Goal: Task Accomplishment & Management: Manage account settings

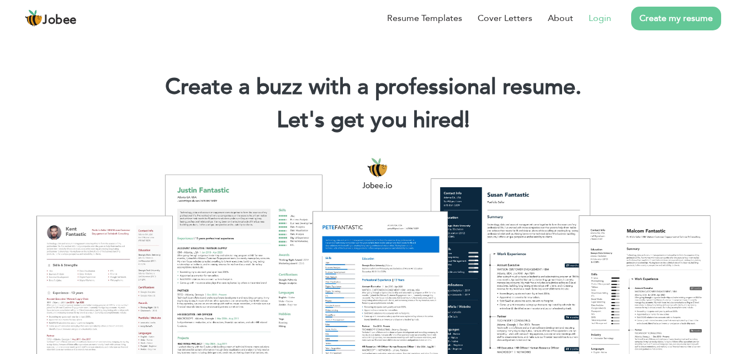
click at [594, 15] on link "Login" at bounding box center [599, 18] width 23 height 13
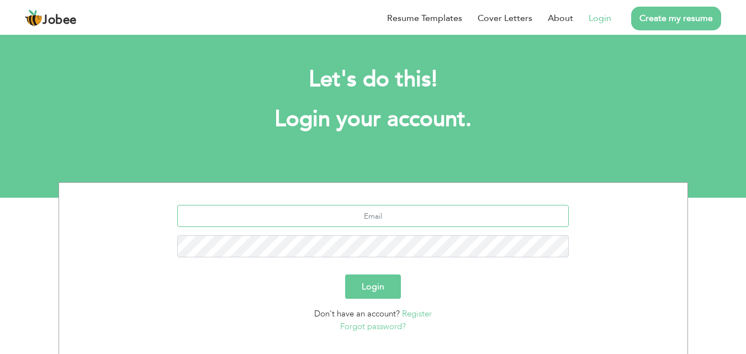
click at [383, 206] on input "text" at bounding box center [372, 216] width 391 height 22
click at [389, 212] on input "text" at bounding box center [372, 216] width 391 height 22
click at [405, 219] on input "sul" at bounding box center [372, 216] width 391 height 22
click at [402, 220] on input "sul" at bounding box center [372, 216] width 391 height 22
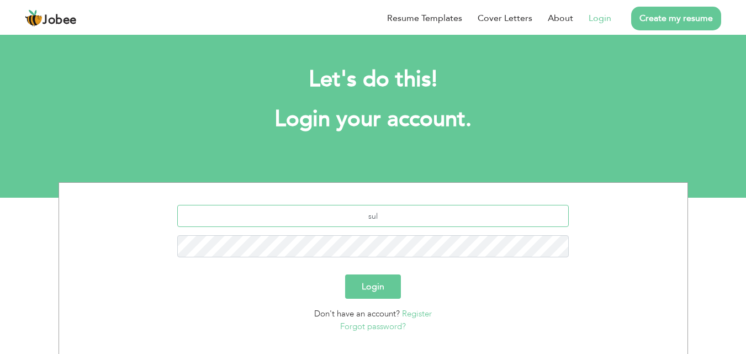
click at [402, 220] on input "sul" at bounding box center [372, 216] width 391 height 22
paste input "man.shoukat597@gmail.com"
type input "sulman.shoukat597@gmail.com"
click at [345, 274] on button "Login" at bounding box center [373, 286] width 56 height 24
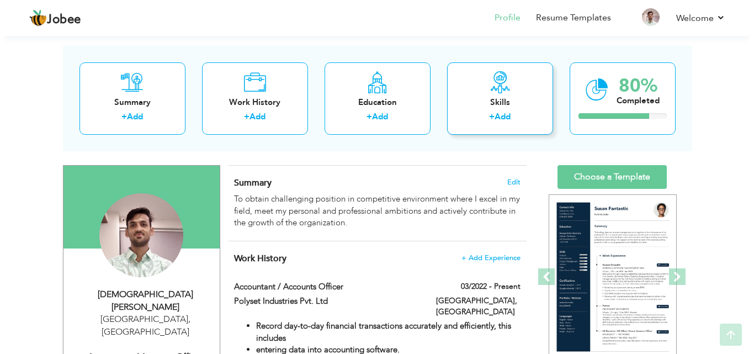
scroll to position [110, 0]
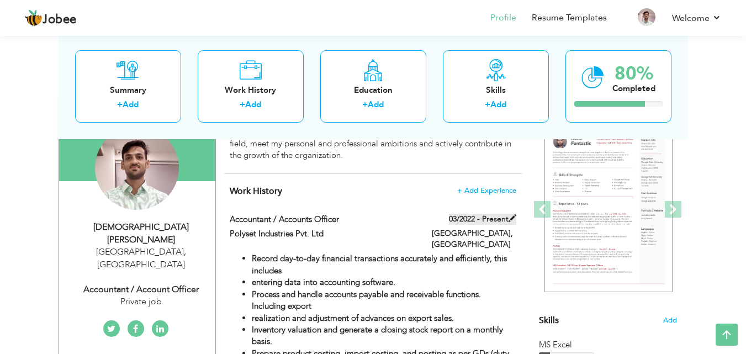
click at [512, 217] on span at bounding box center [512, 218] width 8 height 8
type input "Accountant / Accounts Officer"
type input "Polyset Industries Pvt. Ltd"
type input "03/2022"
type input "Pakistan"
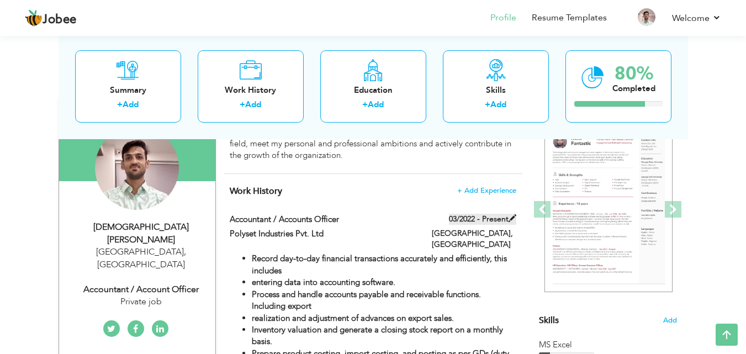
type input "Karachi"
checkbox input "true"
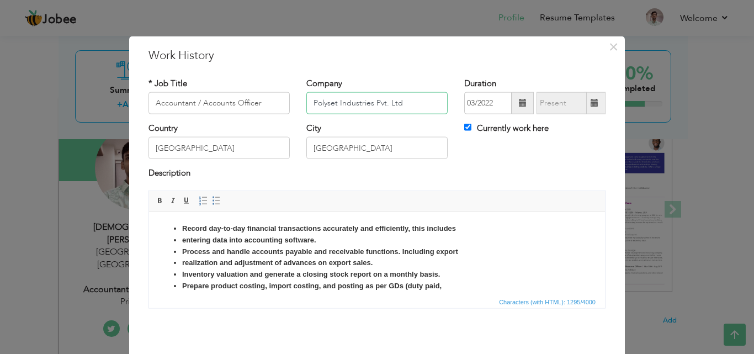
click at [377, 107] on input "Polyset Industries Pvt. Ltd" at bounding box center [376, 103] width 141 height 22
drag, startPoint x: 421, startPoint y: 100, endPoint x: 271, endPoint y: 93, distance: 150.3
click at [273, 94] on div "* Job Title Accountant / Accounts Officer Company Polyset Industries Pvt. Ltd D…" at bounding box center [377, 99] width 474 height 45
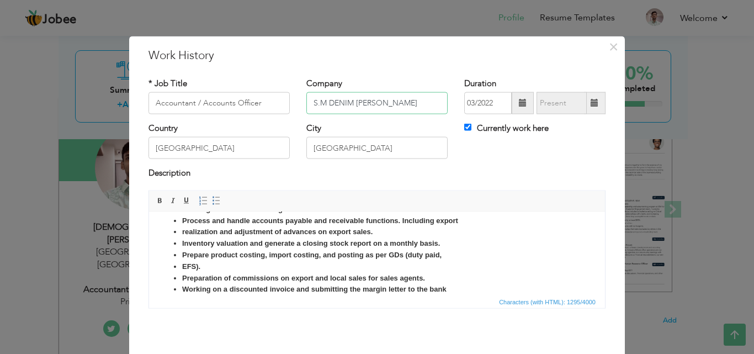
scroll to position [0, 0]
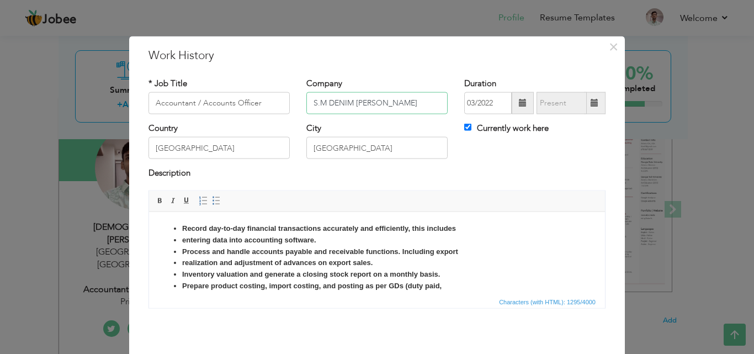
type input "S.M DENIM MILLS"
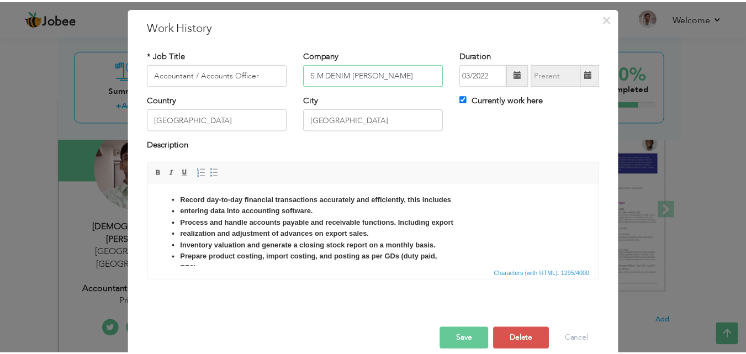
scroll to position [44, 0]
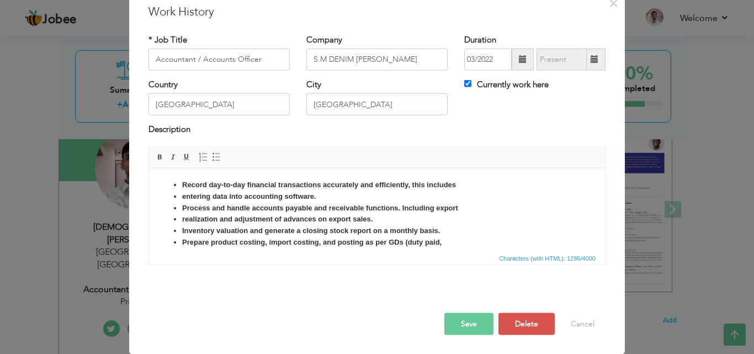
click at [470, 316] on button "Save" at bounding box center [468, 323] width 49 height 22
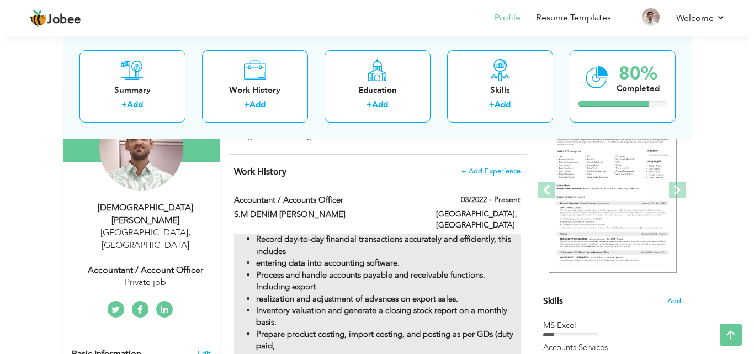
scroll to position [110, 0]
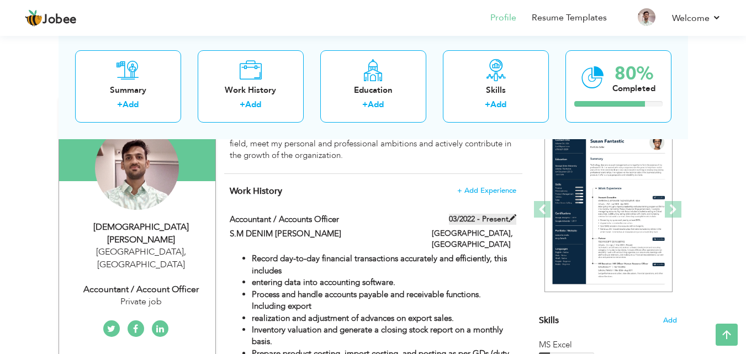
click at [510, 218] on span at bounding box center [512, 218] width 8 height 8
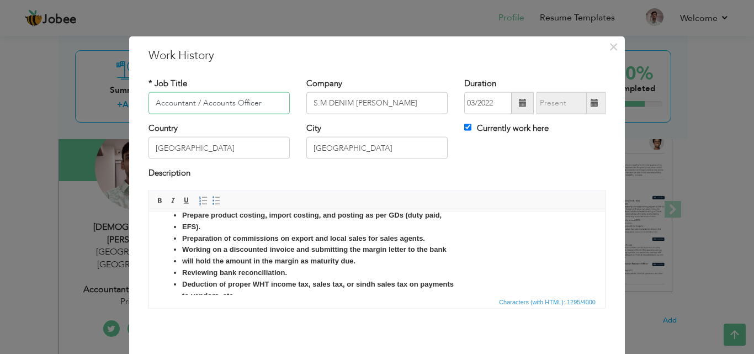
scroll to position [68, 0]
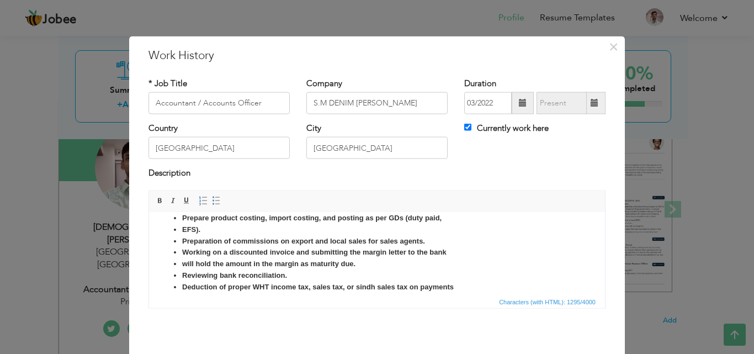
click at [181, 231] on ul "Record day-to-day financial transactions accurately and efficiently, this inclu…" at bounding box center [377, 247] width 434 height 184
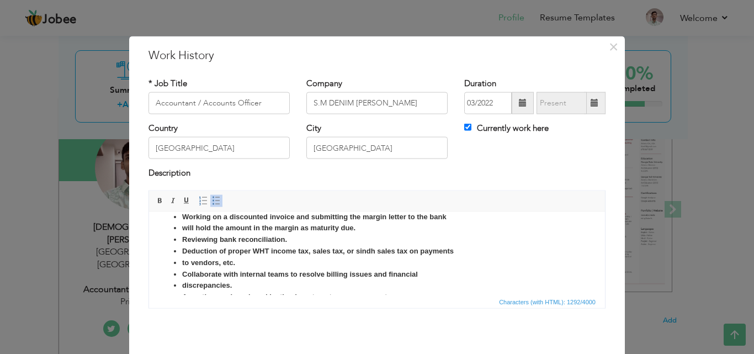
scroll to position [112, 0]
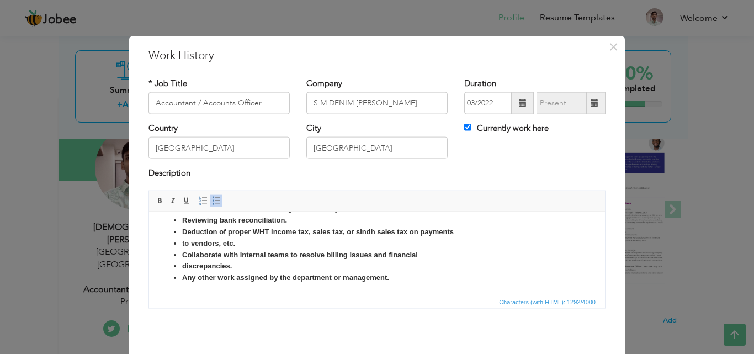
click at [181, 243] on ul "Record day-to-day financial transactions accurately and efficiently, this inclu…" at bounding box center [377, 197] width 434 height 172
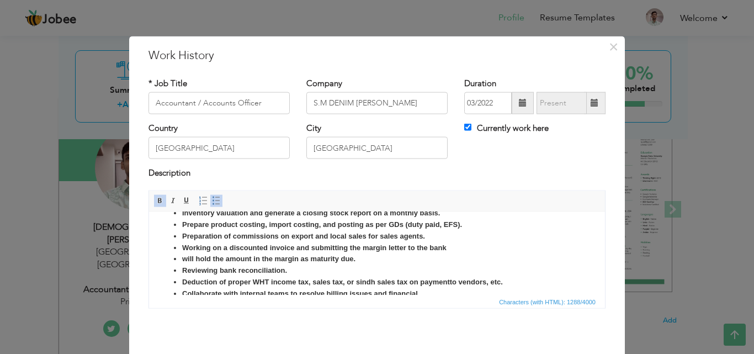
scroll to position [0, 0]
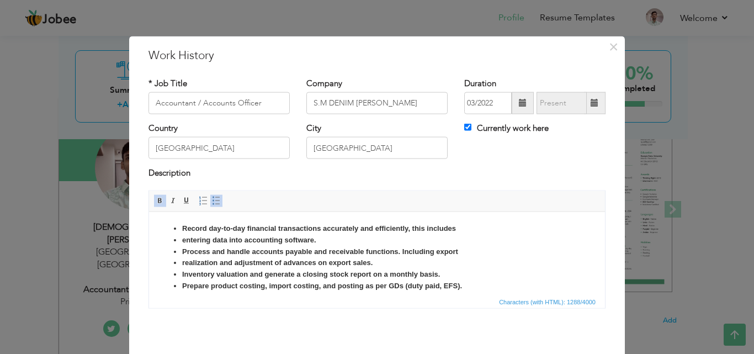
click at [508, 228] on li "Record day-to-day financial transactions accurately and efficiently, this inclu…" at bounding box center [377, 228] width 390 height 12
click at [325, 247] on strong "Process and handle accounts payable and receivable functions. Including export" at bounding box center [320, 251] width 276 height 8
click at [325, 248] on strong "Process and handle accounts payable and receivable functions. Including export" at bounding box center [320, 251] width 276 height 8
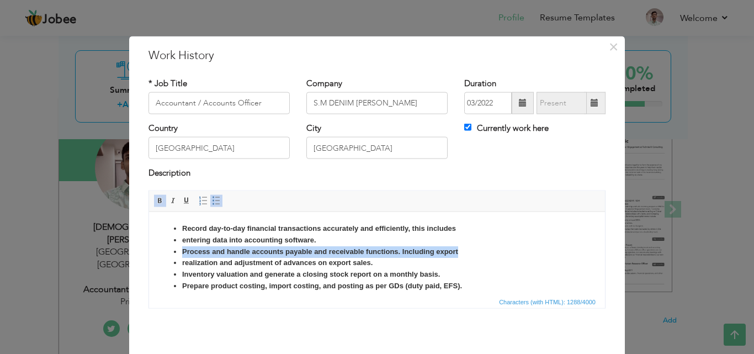
click at [325, 248] on strong "Process and handle accounts payable and receivable functions. Including export" at bounding box center [320, 251] width 276 height 8
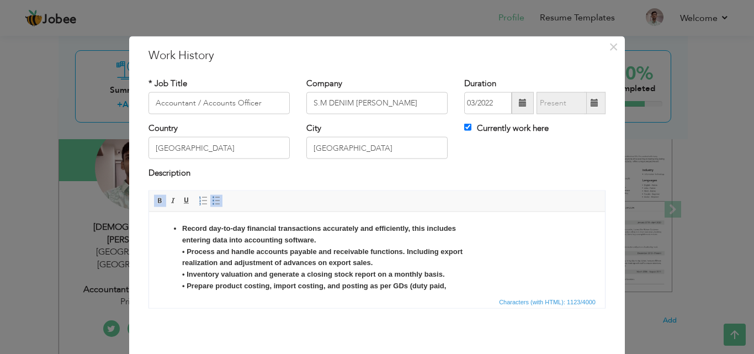
click at [182, 239] on strong "Record day-to-day financial transactions accurately and efficiently, this inclu…" at bounding box center [322, 320] width 280 height 192
click at [183, 226] on strong "Record day-to-day financial transactions accurately and efficiently, this inclu…" at bounding box center [322, 320] width 280 height 192
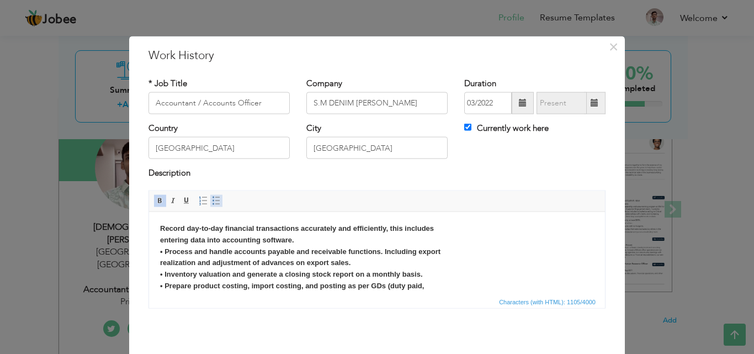
click at [212, 199] on span at bounding box center [216, 200] width 9 height 9
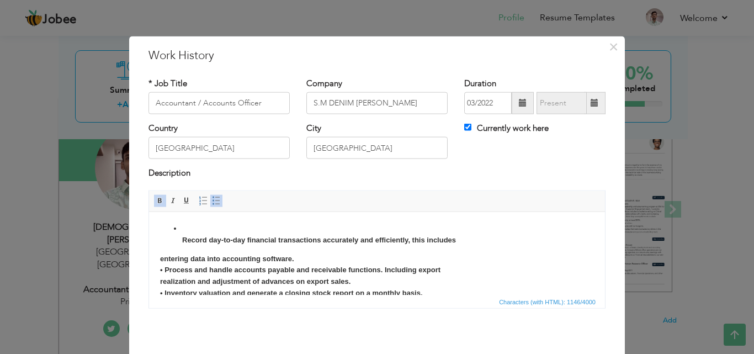
click at [212, 199] on span at bounding box center [216, 200] width 9 height 9
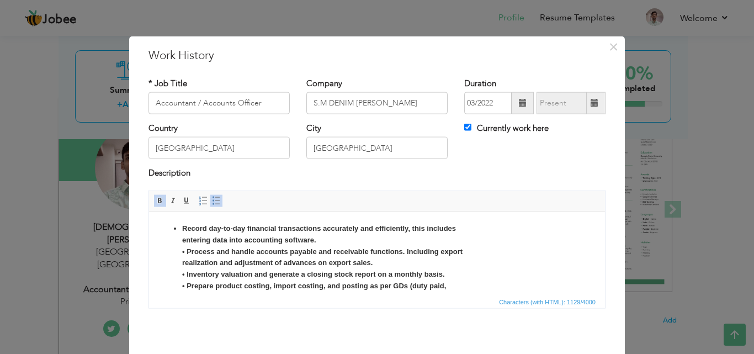
click at [177, 229] on ul "Record day-to-day financial transactions accurately and efficiently, this inclu…" at bounding box center [377, 319] width 434 height 195
click at [184, 224] on strong "Record day-to-day financial transactions accurately and efficiently, this inclu…" at bounding box center [322, 320] width 280 height 192
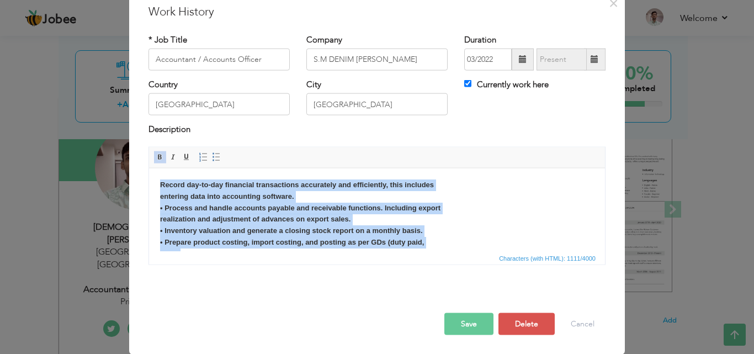
drag, startPoint x: 421, startPoint y: 238, endPoint x: 4, endPoint y: 45, distance: 459.1
click at [149, 168] on html "Record day-to-day financial transactions accurately and efficiently, this inclu…" at bounding box center [377, 276] width 456 height 217
click at [216, 152] on link "Insert/Remove Bulleted List" at bounding box center [216, 157] width 12 height 12
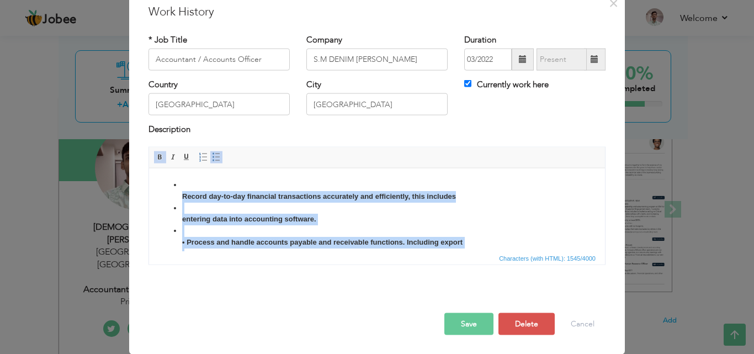
click at [307, 218] on strong "entering data into accounting software." at bounding box center [249, 218] width 134 height 8
click at [371, 215] on li "entering data into accounting software." at bounding box center [377, 213] width 390 height 23
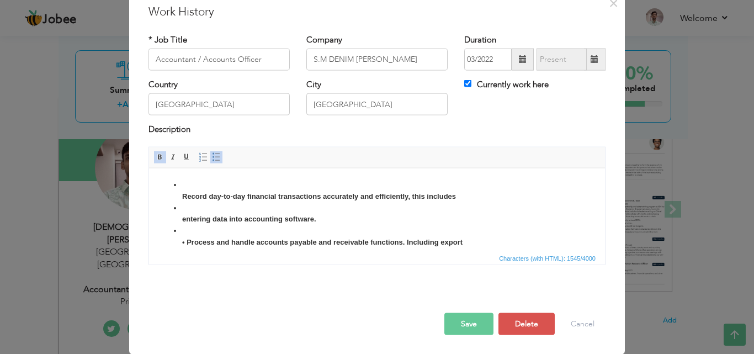
click at [372, 215] on li "entering data into accounting software." at bounding box center [377, 213] width 390 height 23
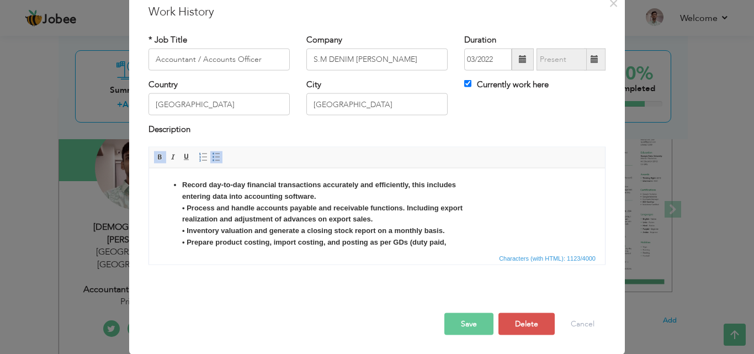
click at [188, 205] on strong "Record day-to-day financial transactions accurately and efficiently, this inclu…" at bounding box center [322, 276] width 280 height 192
drag, startPoint x: 189, startPoint y: 229, endPoint x: 426, endPoint y: 419, distance: 303.9
click at [189, 229] on strong "Process and handle accounts payable and receivable functions. Including export …" at bounding box center [320, 287] width 276 height 169
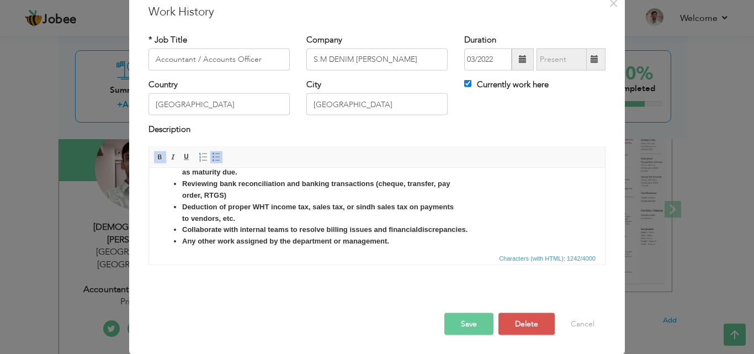
scroll to position [112, 0]
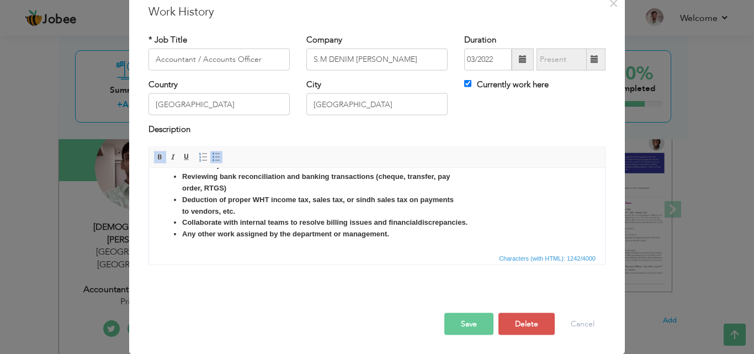
click at [467, 322] on button "Save" at bounding box center [468, 323] width 49 height 22
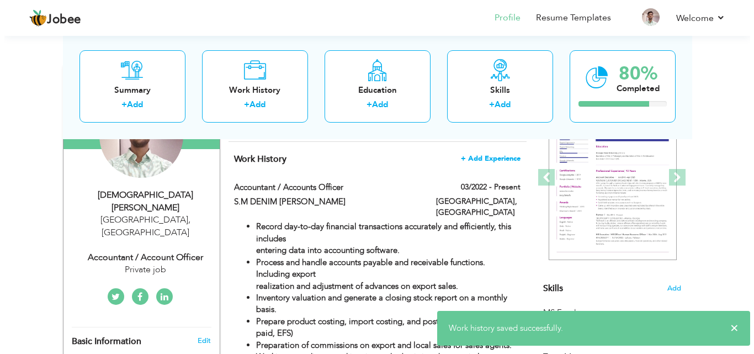
scroll to position [166, 0]
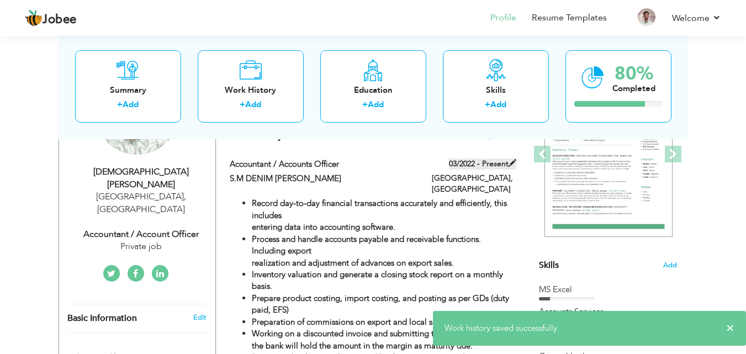
click at [512, 163] on span at bounding box center [512, 163] width 8 height 8
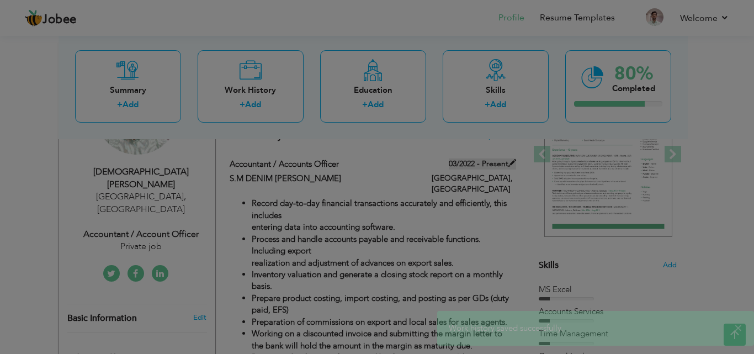
scroll to position [0, 0]
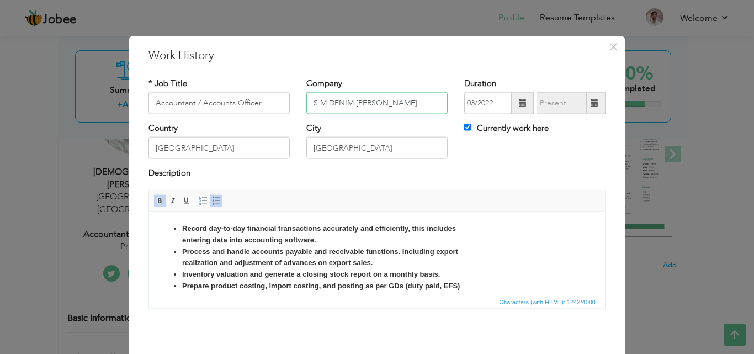
drag, startPoint x: 378, startPoint y: 103, endPoint x: 330, endPoint y: 103, distance: 48.0
click at [330, 103] on input "S.M DENIM MILLS" at bounding box center [376, 103] width 141 height 22
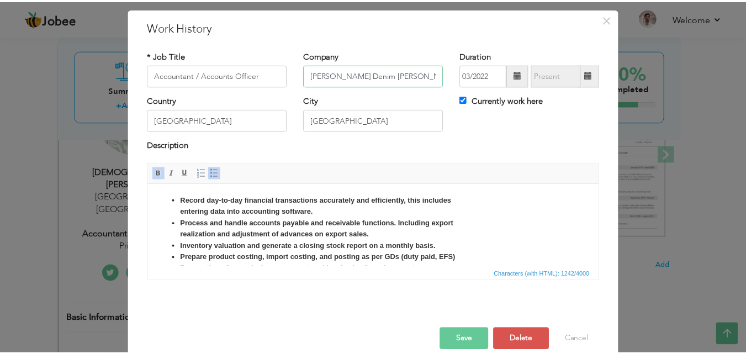
scroll to position [44, 0]
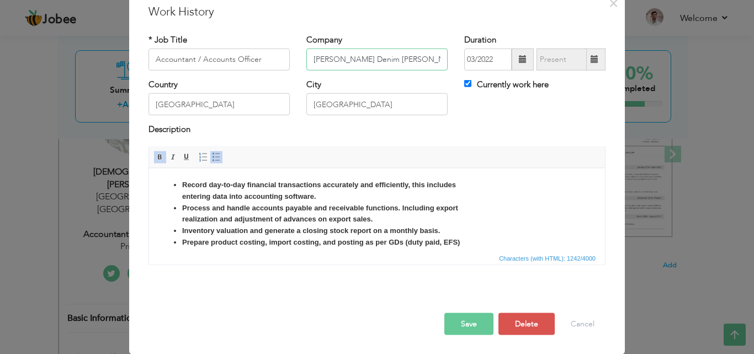
type input "S.M Denim Mills"
click at [466, 325] on button "Save" at bounding box center [468, 323] width 49 height 22
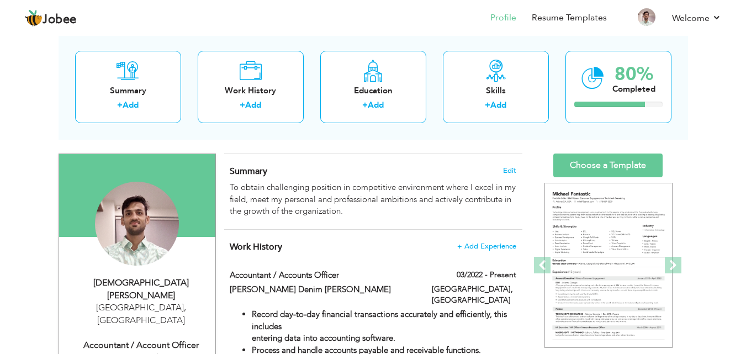
scroll to position [55, 0]
click at [599, 169] on link "Choose a Template" at bounding box center [607, 165] width 109 height 24
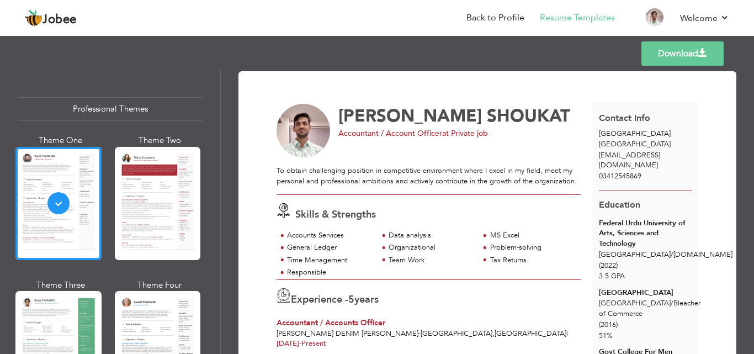
click at [663, 57] on link "Download" at bounding box center [682, 53] width 82 height 24
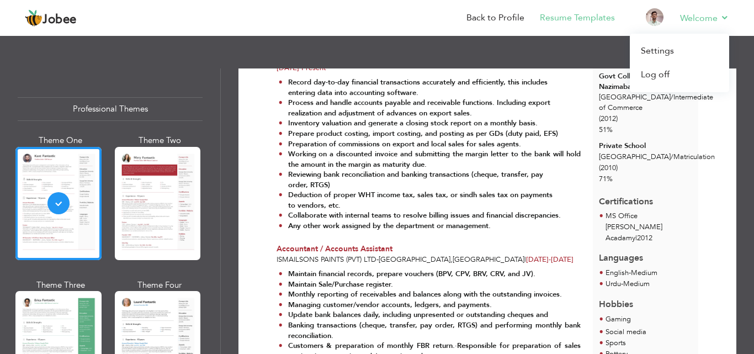
scroll to position [276, 0]
click at [699, 17] on link "Welcome" at bounding box center [704, 18] width 49 height 13
click at [666, 52] on link "Settings" at bounding box center [679, 51] width 99 height 24
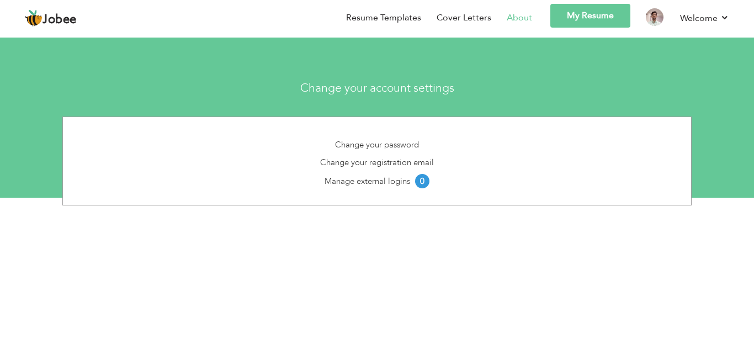
click at [494, 14] on li "About" at bounding box center [511, 19] width 41 height 31
click at [484, 17] on link "Cover Letters" at bounding box center [464, 18] width 55 height 13
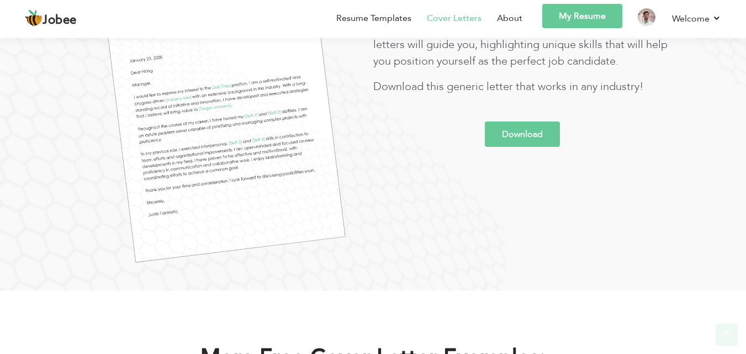
scroll to position [276, 0]
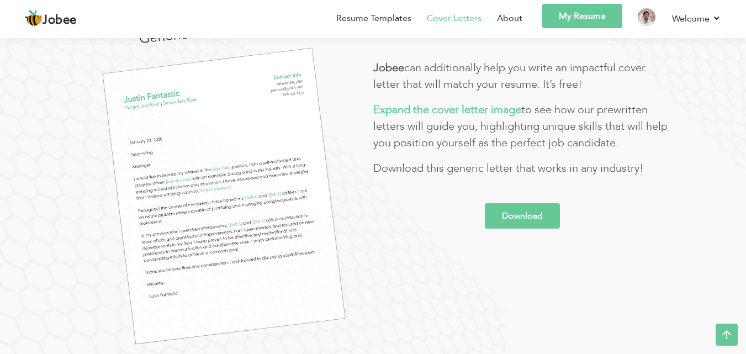
click at [199, 163] on img at bounding box center [224, 196] width 243 height 296
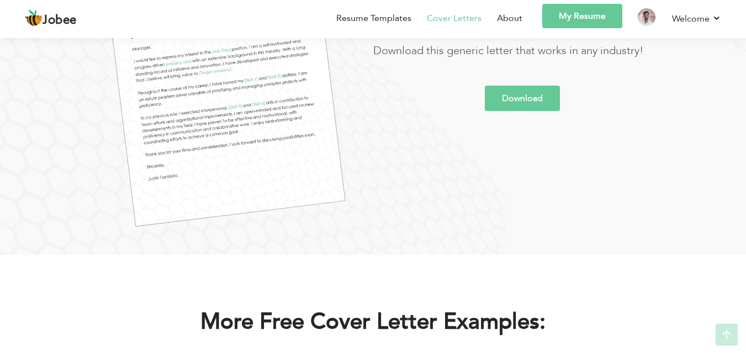
scroll to position [386, 0]
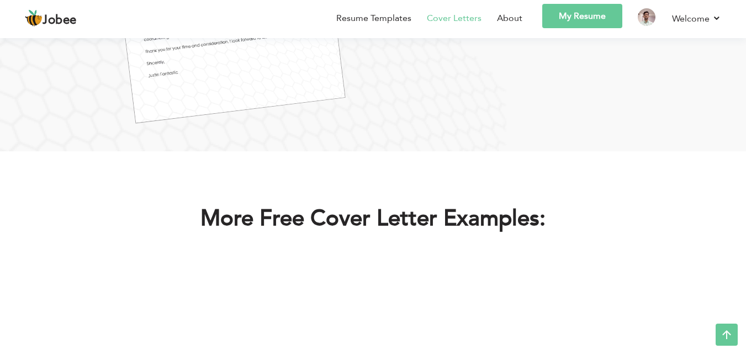
click at [724, 331] on icon at bounding box center [726, 334] width 22 height 22
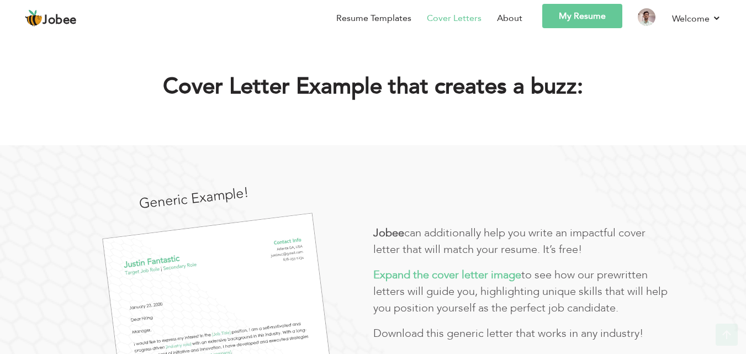
scroll to position [0, 0]
click at [44, 24] on span "Jobee" at bounding box center [60, 20] width 34 height 12
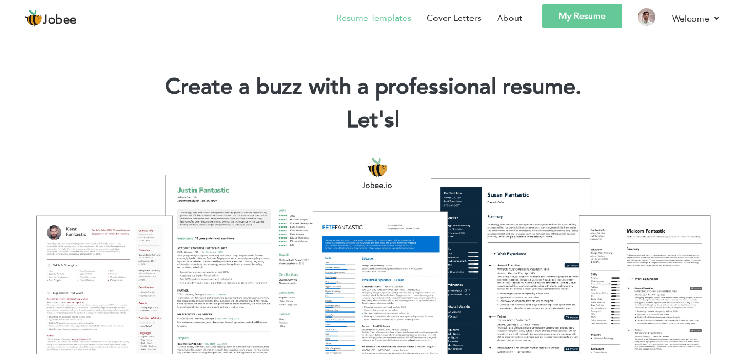
click at [368, 17] on link "Resume Templates" at bounding box center [373, 18] width 75 height 13
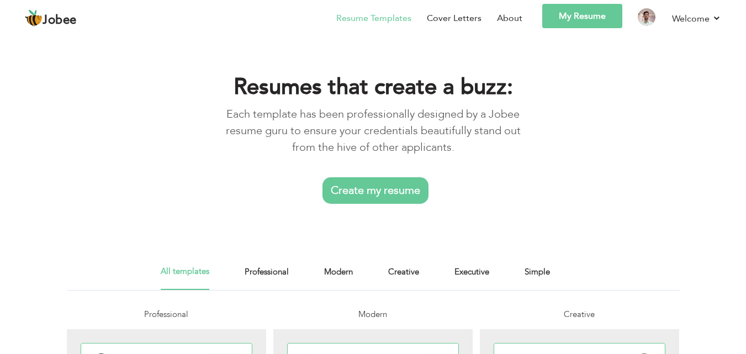
click at [378, 181] on link "Create my resume" at bounding box center [375, 190] width 106 height 26
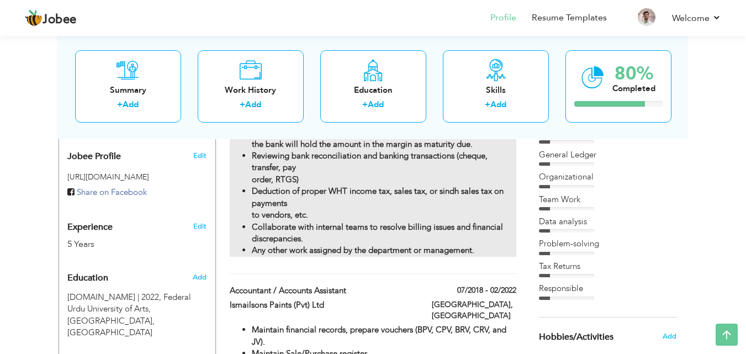
scroll to position [386, 0]
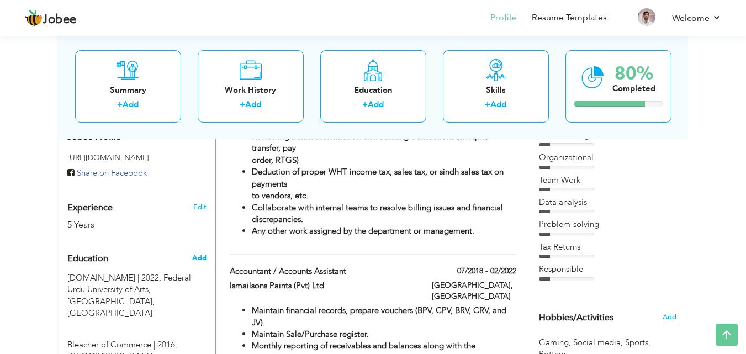
click at [201, 253] on span "Add" at bounding box center [199, 258] width 14 height 10
radio input "true"
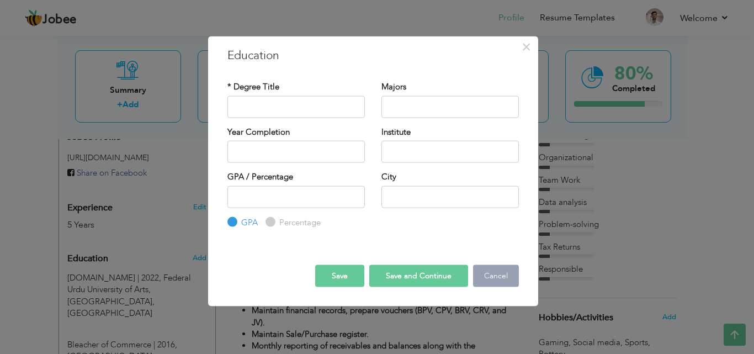
click at [495, 278] on button "Cancel" at bounding box center [496, 276] width 46 height 22
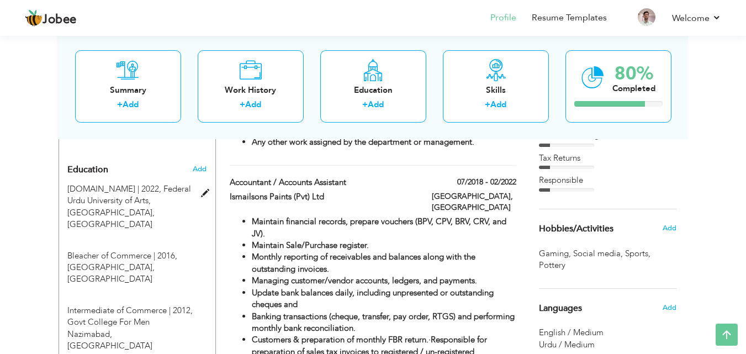
scroll to position [442, 0]
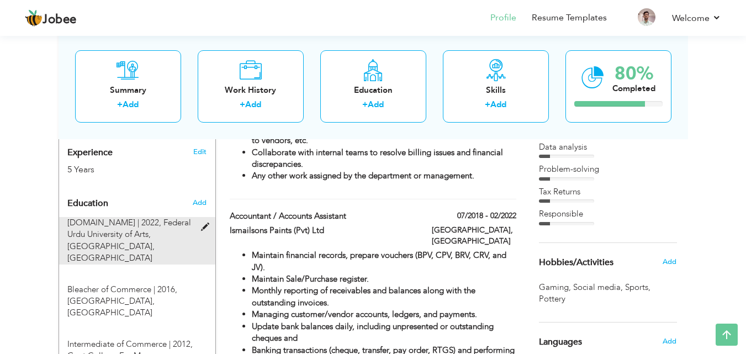
click at [202, 223] on span at bounding box center [208, 227] width 14 height 8
type input "M.COM"
type input "2022"
type input "Federal Urdu University of Arts, Sciences and Technology"
type input "3.5"
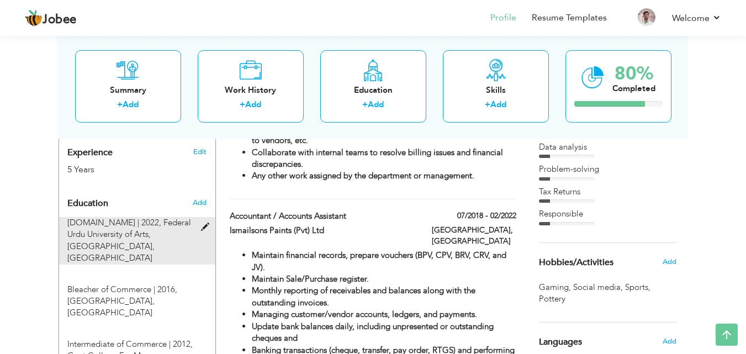
type input "Karachi"
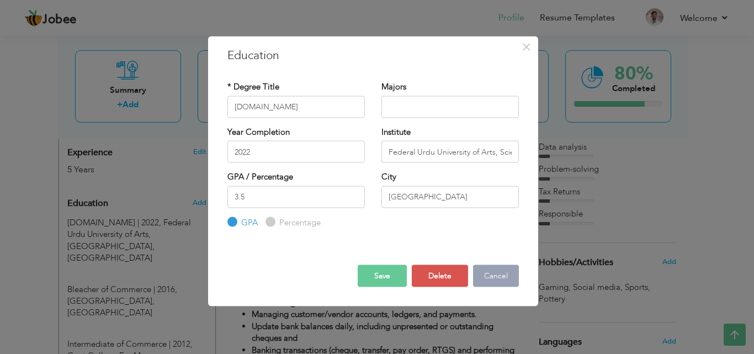
click at [500, 277] on button "Cancel" at bounding box center [496, 276] width 46 height 22
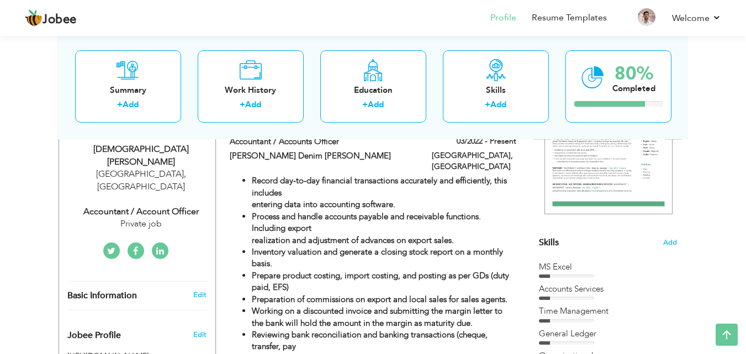
scroll to position [0, 0]
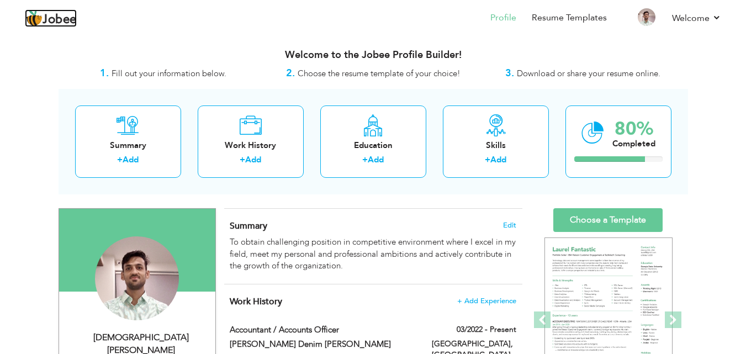
click at [64, 20] on span "Jobee" at bounding box center [60, 20] width 34 height 12
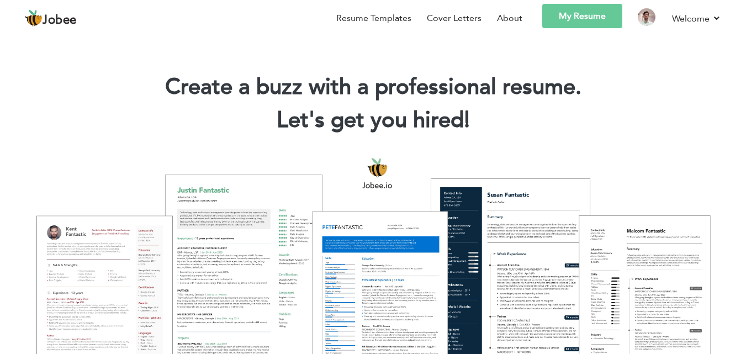
click at [723, 23] on div "Jobee Resume Templates Cover Letters About My Resume Welcome Settings Log off P…" at bounding box center [373, 20] width 713 height 32
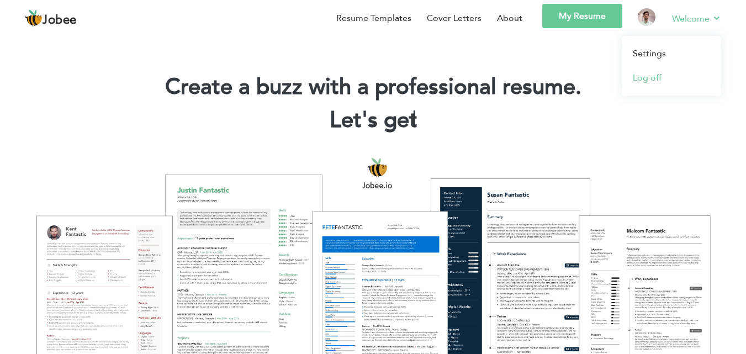
click at [646, 74] on link "Log off" at bounding box center [671, 78] width 99 height 24
